Goal: Navigation & Orientation: Go to known website

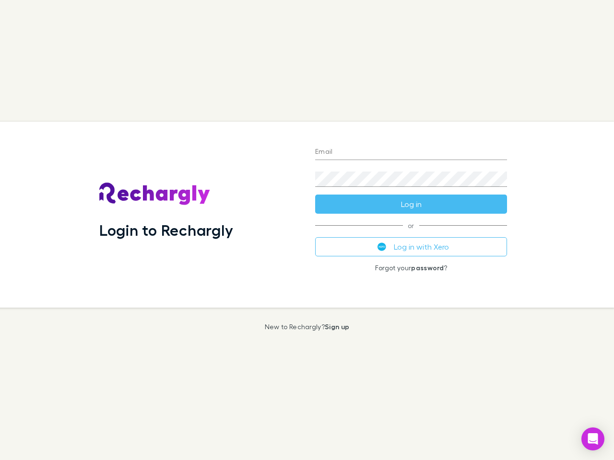
click at [307, 230] on div "Login to Rechargly" at bounding box center [200, 215] width 216 height 186
click at [411, 152] on input "Email" at bounding box center [411, 152] width 192 height 15
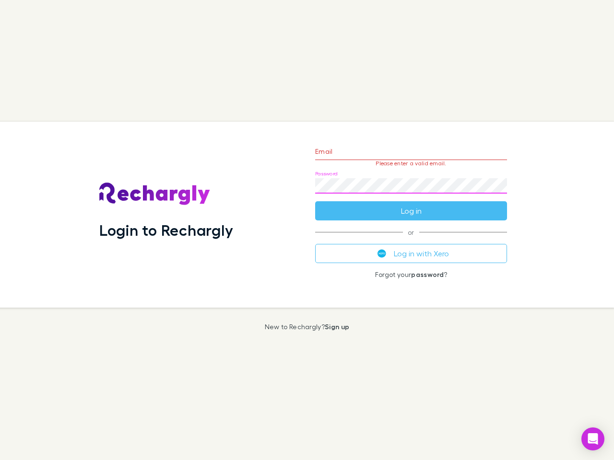
click at [411, 204] on form "Email Please enter a valid email. Password Log in" at bounding box center [411, 178] width 192 height 83
click at [411, 247] on div "Email Please enter a valid email. Password Log in or Log in with Xero Forgot yo…" at bounding box center [410, 215] width 207 height 186
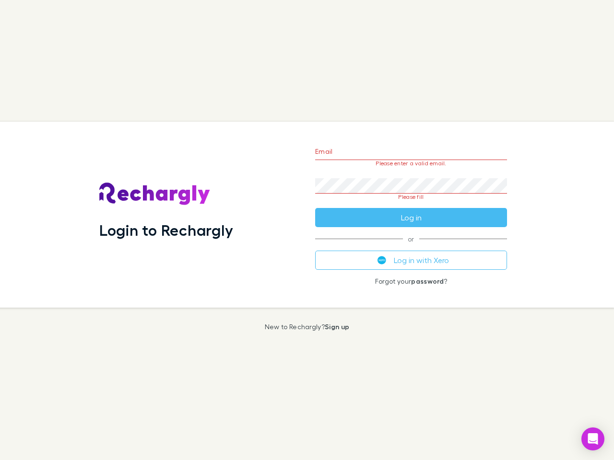
click at [593, 439] on icon "Open Intercom Messenger" at bounding box center [593, 439] width 10 height 12
